Goal: Information Seeking & Learning: Understand process/instructions

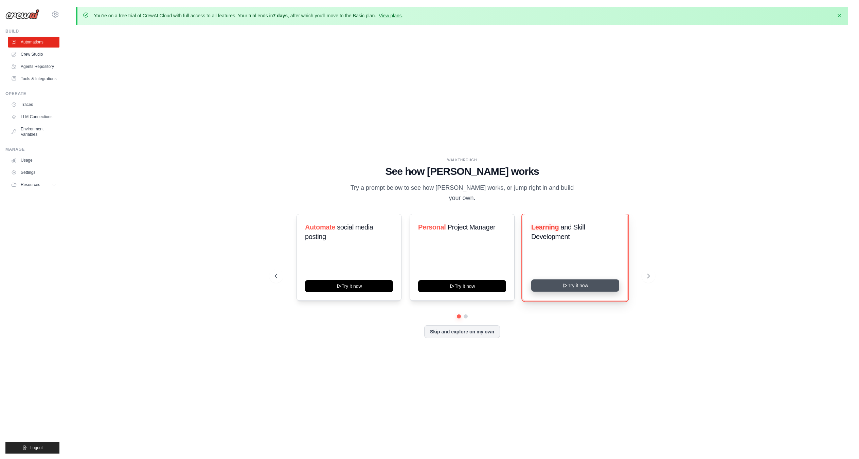
drag, startPoint x: 583, startPoint y: 280, endPoint x: 579, endPoint y: 279, distance: 4.2
click at [583, 280] on button "Try it now" at bounding box center [575, 285] width 88 height 12
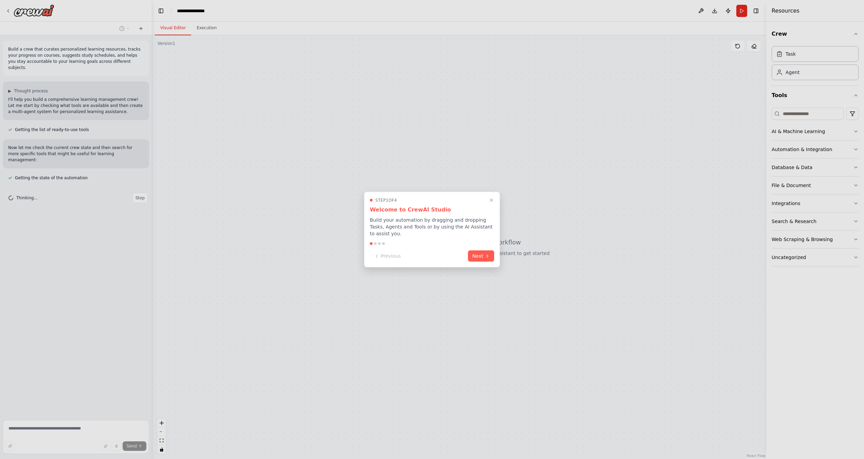
click at [42, 13] on div at bounding box center [432, 229] width 864 height 459
drag, startPoint x: 7, startPoint y: 6, endPoint x: 9, endPoint y: 11, distance: 4.6
click at [7, 8] on div at bounding box center [432, 229] width 864 height 459
click at [9, 11] on div at bounding box center [432, 229] width 864 height 459
click at [492, 202] on icon "Close walkthrough" at bounding box center [491, 200] width 6 height 6
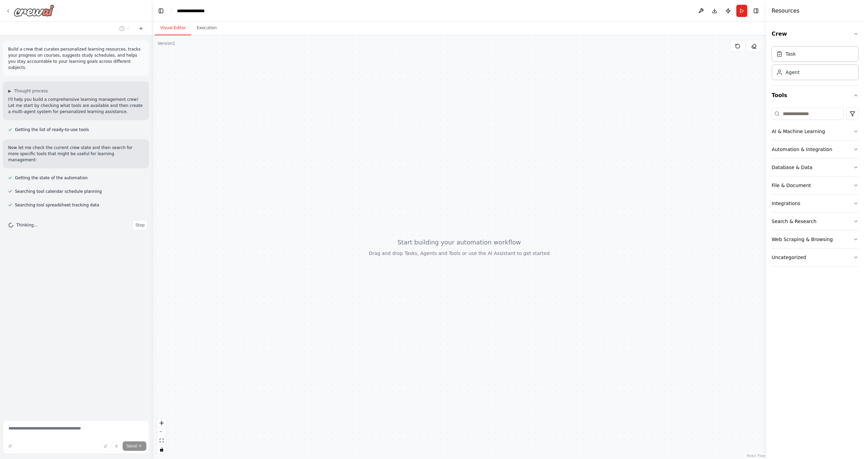
click at [12, 13] on div at bounding box center [29, 10] width 49 height 12
click at [9, 11] on icon at bounding box center [7, 10] width 5 height 5
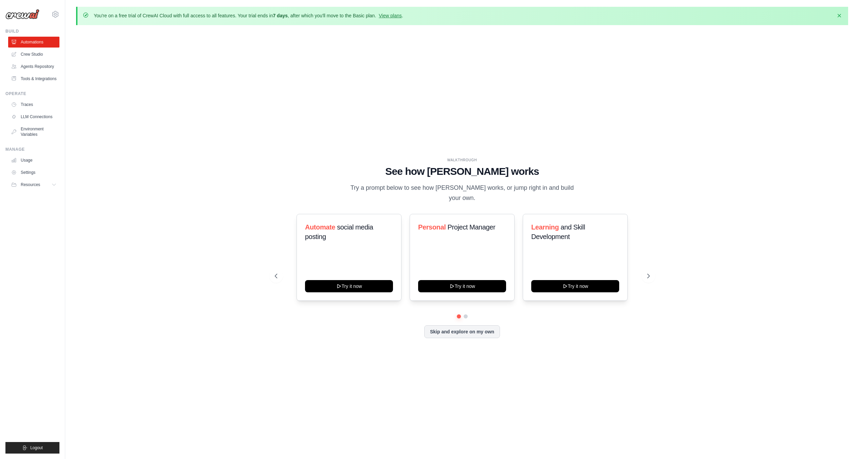
drag, startPoint x: 148, startPoint y: 47, endPoint x: 142, endPoint y: 38, distance: 11.2
click at [142, 38] on div "WALKTHROUGH See how [PERSON_NAME] works Try a prompt below to see how [PERSON_N…" at bounding box center [462, 253] width 772 height 445
click at [33, 57] on link "Crew Studio" at bounding box center [34, 54] width 51 height 11
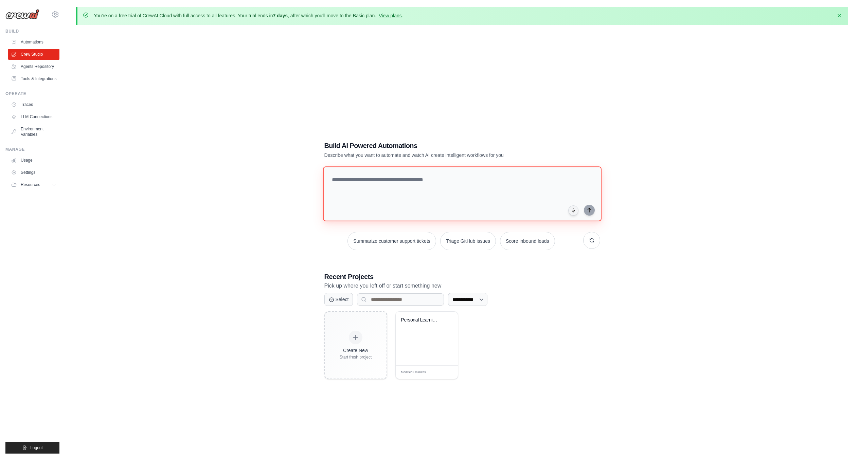
click at [366, 182] on textarea at bounding box center [461, 193] width 278 height 55
drag, startPoint x: 329, startPoint y: 149, endPoint x: 552, endPoint y: 153, distance: 223.1
click at [552, 153] on div "**********" at bounding box center [462, 260] width 292 height 260
click at [552, 153] on p "Describe what you want to automate and watch AI create intelligent workflows fo…" at bounding box center [438, 155] width 228 height 7
drag, startPoint x: 547, startPoint y: 154, endPoint x: 317, endPoint y: 149, distance: 229.5
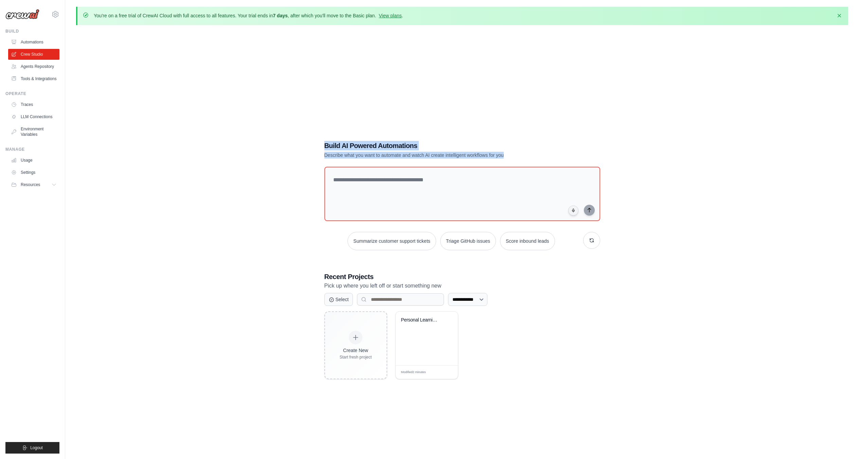
click at [317, 149] on div "**********" at bounding box center [462, 260] width 292 height 260
click at [289, 157] on div "**********" at bounding box center [462, 260] width 772 height 459
click at [30, 15] on img at bounding box center [22, 14] width 34 height 10
drag, startPoint x: 59, startPoint y: 12, endPoint x: 55, endPoint y: 17, distance: 7.1
click at [59, 13] on div "nadia.gincoff@gmail.com Settings Build Automations" at bounding box center [32, 229] width 65 height 459
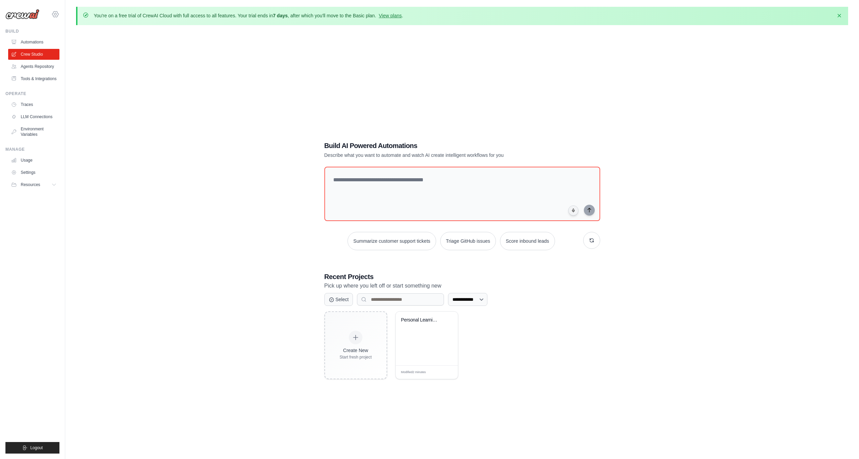
click at [55, 17] on icon at bounding box center [55, 14] width 8 height 8
drag, startPoint x: 133, startPoint y: 207, endPoint x: 127, endPoint y: 207, distance: 6.8
click at [129, 207] on div "**********" at bounding box center [462, 260] width 772 height 459
click at [41, 182] on button "Resources" at bounding box center [34, 184] width 51 height 11
click at [46, 197] on span "Documentation" at bounding box center [37, 195] width 27 height 5
